Goal: Task Accomplishment & Management: Complete application form

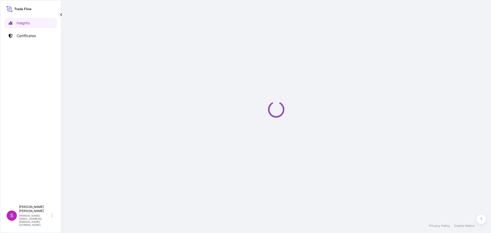
select select "2025"
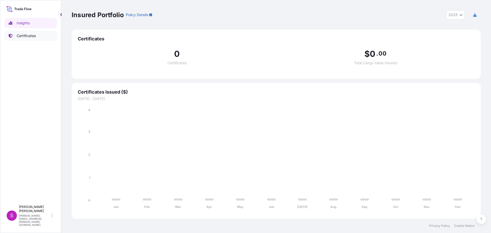
click at [31, 35] on p "Certificates" at bounding box center [26, 35] width 19 height 5
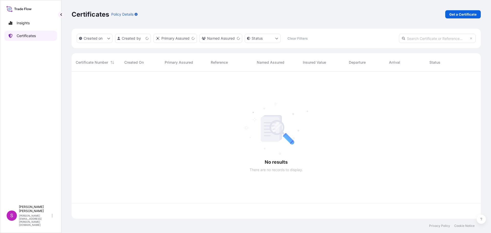
scroll to position [146, 405]
click at [469, 14] on p "Get a Certificate" at bounding box center [462, 14] width 27 height 5
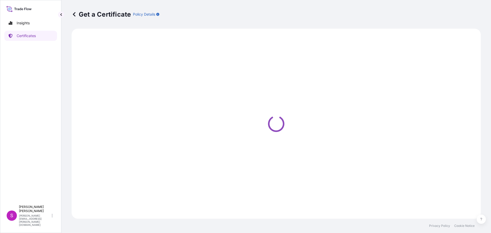
select select "Sea"
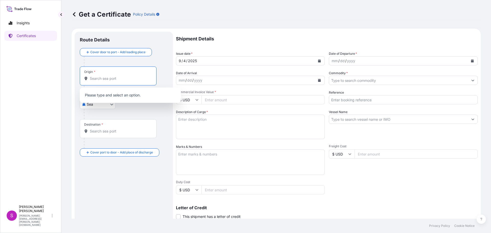
click at [102, 78] on input "Origin *" at bounding box center [120, 78] width 60 height 5
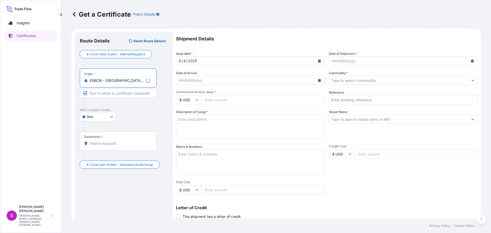
type input "ESBCN - [GEOGRAPHIC_DATA], [GEOGRAPHIC_DATA]"
click at [95, 145] on input "Destination *" at bounding box center [120, 143] width 60 height 5
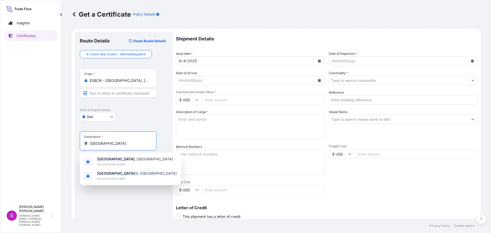
type input "[GEOGRAPHIC_DATA]"
click at [358, 60] on div "mm / dd / yyyy" at bounding box center [398, 60] width 139 height 9
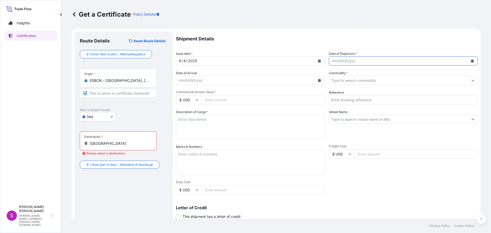
click at [468, 59] on button "Calendar" at bounding box center [472, 61] width 8 height 8
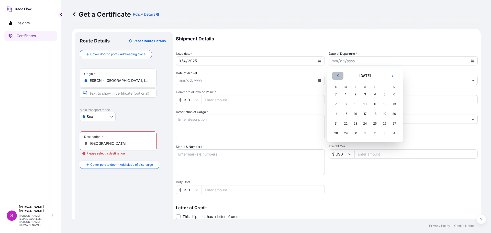
click at [337, 75] on icon "Previous" at bounding box center [337, 75] width 3 height 3
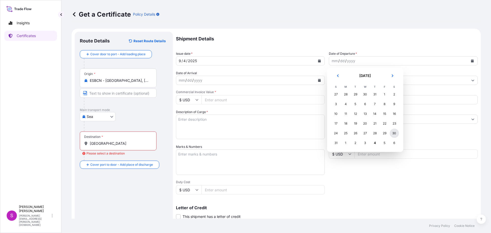
click at [396, 133] on div "30" at bounding box center [393, 133] width 9 height 9
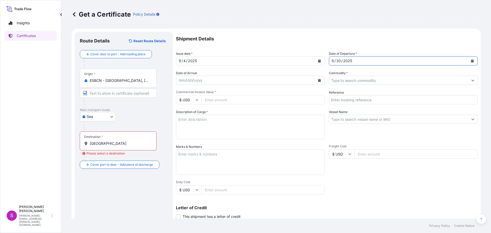
click at [358, 80] on input "Commodity *" at bounding box center [398, 80] width 139 height 9
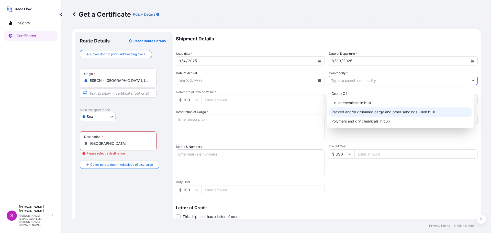
click at [377, 111] on div "Packed and/or drummed cargo and other sendings - non bulk" at bounding box center [400, 111] width 142 height 9
type input "Packed and/or drummed cargo and other sendings - non bulk"
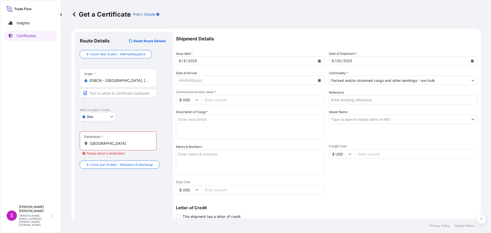
click at [195, 100] on input "$ USD" at bounding box center [189, 99] width 26 height 9
drag, startPoint x: 186, startPoint y: 113, endPoint x: 194, endPoint y: 110, distance: 9.1
click at [188, 112] on div "€ EUR" at bounding box center [188, 114] width 21 height 10
type input "€ EUR"
drag, startPoint x: 214, startPoint y: 102, endPoint x: 217, endPoint y: 99, distance: 4.4
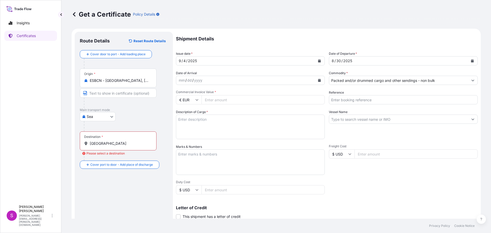
click at [217, 99] on input "Commercial Invoice Value *" at bounding box center [262, 99] width 123 height 9
type input "15378"
click at [206, 79] on div "mm / dd / yyyy" at bounding box center [245, 80] width 139 height 9
click at [319, 79] on button "Calendar" at bounding box center [319, 80] width 8 height 8
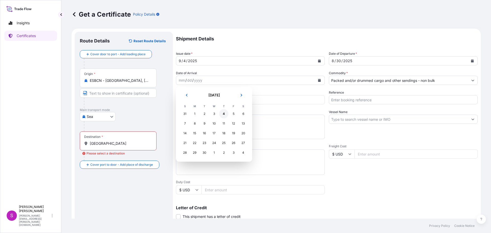
click at [223, 113] on div "4" at bounding box center [223, 113] width 9 height 9
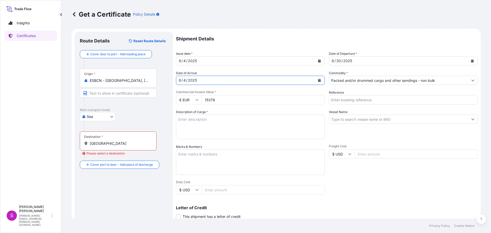
click at [318, 79] on icon "Calendar" at bounding box center [319, 80] width 3 height 3
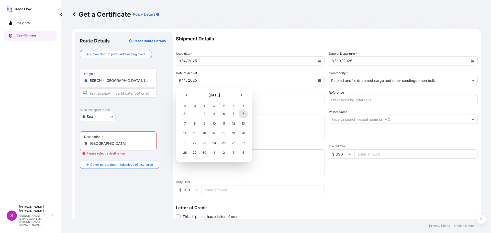
click at [243, 114] on div "6" at bounding box center [242, 113] width 9 height 9
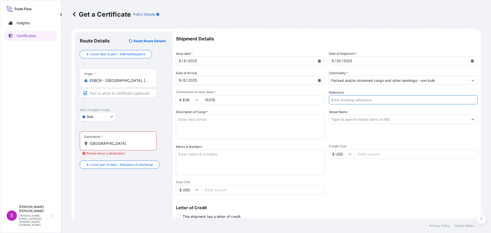
click at [362, 98] on input "Reference" at bounding box center [403, 99] width 149 height 9
click at [109, 146] on div "Destination * [GEOGRAPHIC_DATA]" at bounding box center [118, 140] width 77 height 19
click at [109, 146] on input "[GEOGRAPHIC_DATA]" at bounding box center [120, 143] width 60 height 5
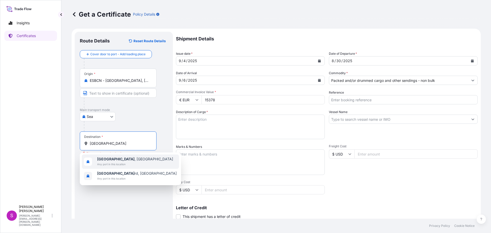
click at [117, 162] on span "Any port in this location" at bounding box center [135, 164] width 76 height 5
type input "[GEOGRAPHIC_DATA], [GEOGRAPHIC_DATA]"
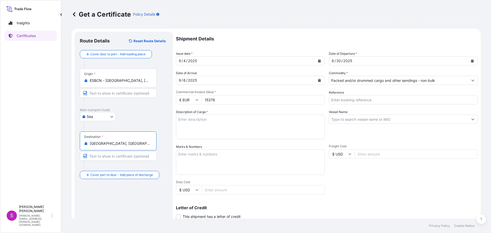
click at [375, 100] on input "Reference" at bounding box center [403, 99] width 149 height 9
type input "1625206307"
click at [356, 118] on input "Vessel Name" at bounding box center [398, 118] width 139 height 9
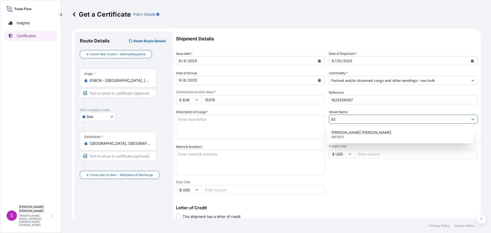
type input "E"
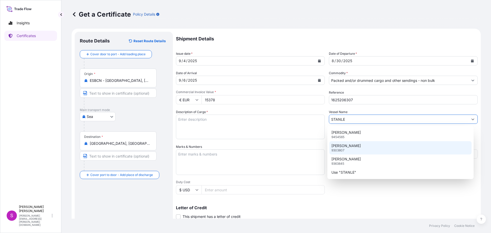
click at [354, 146] on div "[PERSON_NAME] A 9303807" at bounding box center [400, 147] width 142 height 13
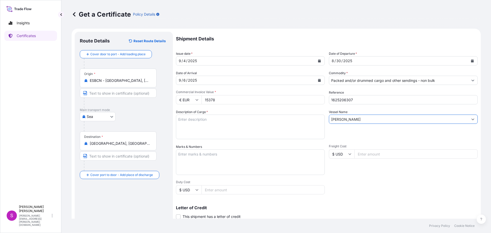
type input "[PERSON_NAME]"
click at [196, 124] on textarea "Description of Cargo *" at bounding box center [250, 126] width 149 height 25
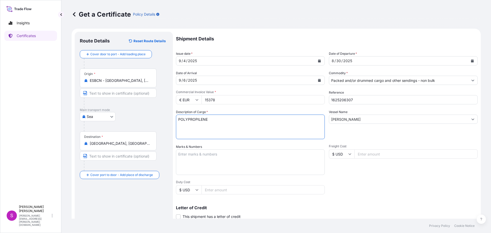
type textarea "POLYPROPILENE"
click at [227, 165] on textarea "Marks & Numbers" at bounding box center [250, 162] width 149 height 26
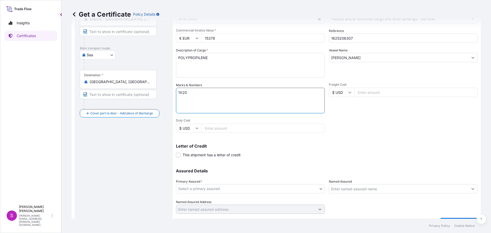
scroll to position [74, 0]
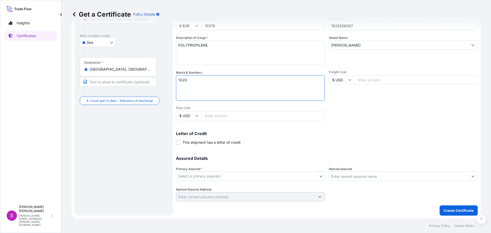
type textarea "1X20"
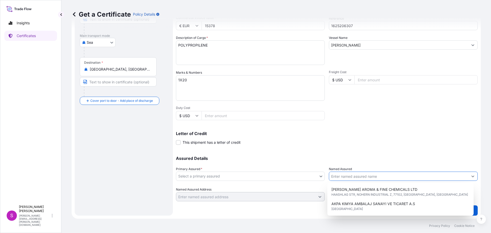
click at [352, 172] on input "Named Assured" at bounding box center [398, 175] width 139 height 9
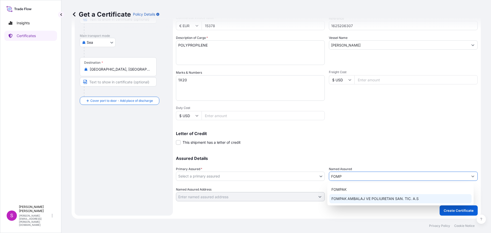
click at [338, 200] on span "FOMPAK AMBALAJ VE POLIURETAN SAN. TIC. A.S" at bounding box center [374, 198] width 87 height 5
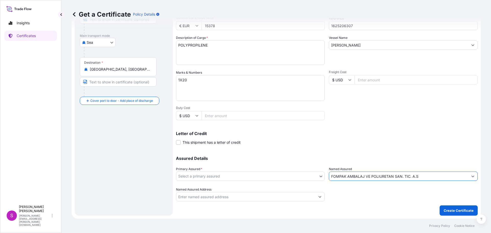
type input "FOMPAK AMBALAJ VE POLIURETAN SAN. TIC. A.S"
click at [241, 197] on input "Named Assured Address" at bounding box center [245, 196] width 139 height 9
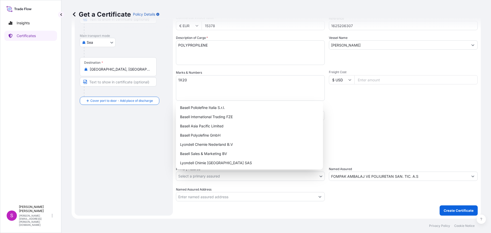
click at [217, 174] on body "0 options available. 1 option available. 2 options available. Insights Certific…" at bounding box center [245, 116] width 491 height 233
click at [209, 154] on div "Basell Sales & Marketing BV" at bounding box center [249, 153] width 143 height 9
select select "32164"
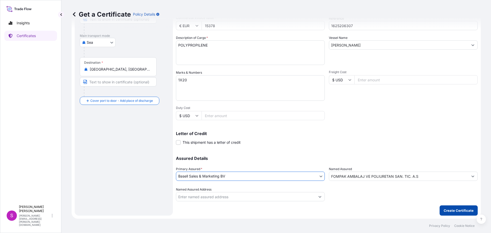
click at [458, 210] on p "Create Certificate" at bounding box center [458, 210] width 30 height 5
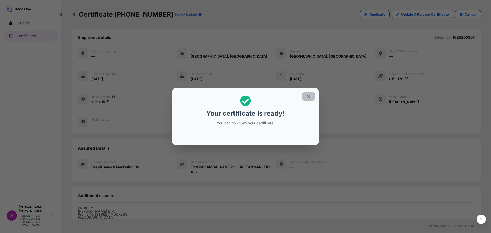
click at [306, 97] on icon "button" at bounding box center [308, 96] width 5 height 5
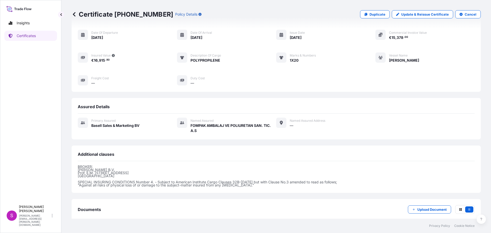
scroll to position [70, 0]
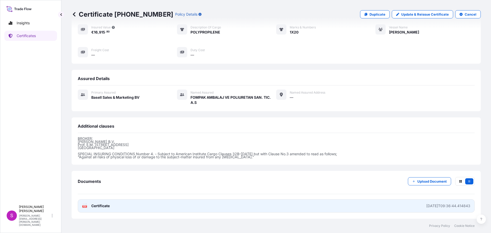
click at [86, 204] on icon at bounding box center [86, 203] width 1 height 1
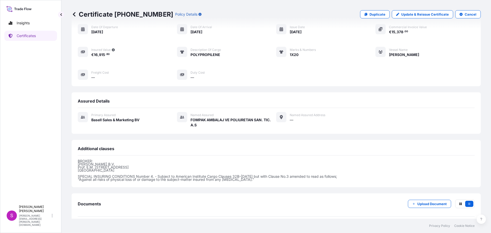
scroll to position [0, 0]
